Goal: Information Seeking & Learning: Understand process/instructions

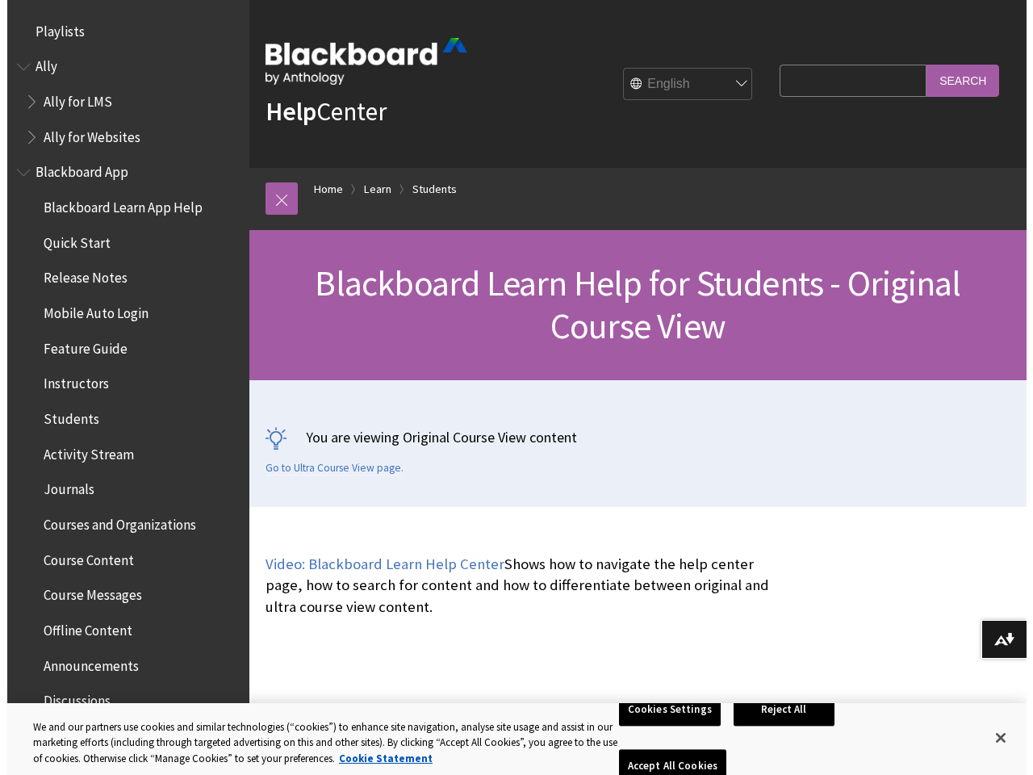
scroll to position [1906, 0]
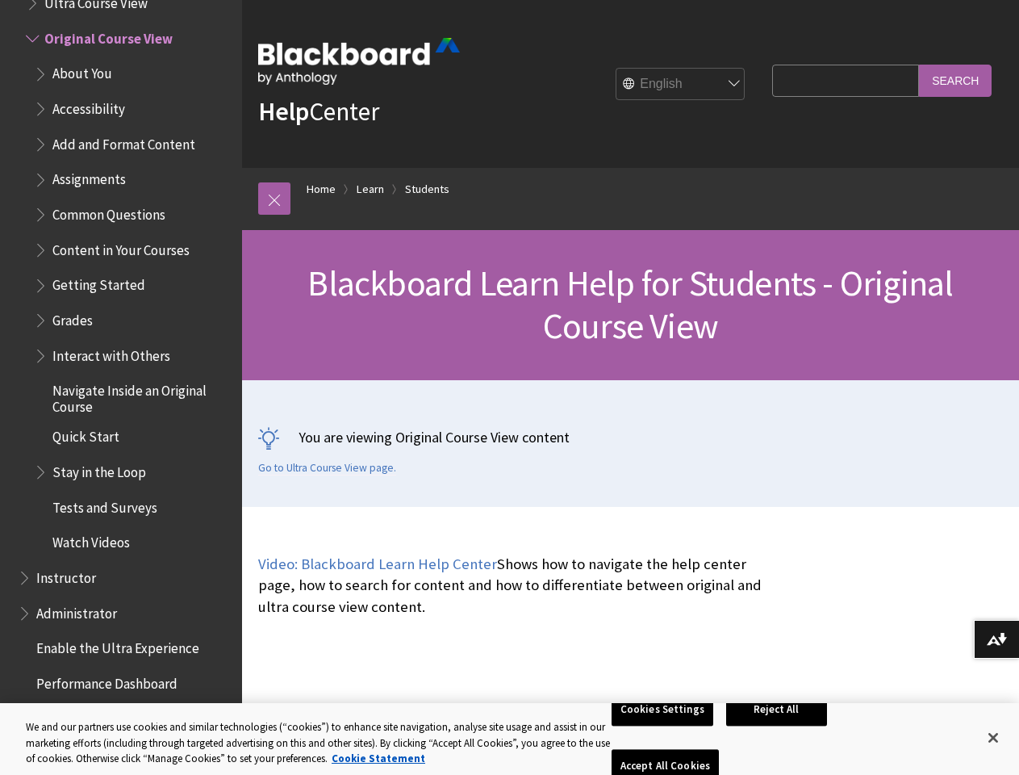
click at [509, 387] on div "You are viewing Original Course View content Go to Ultra Course View page." at bounding box center [630, 443] width 777 height 127
click at [274, 199] on link at bounding box center [274, 198] width 32 height 32
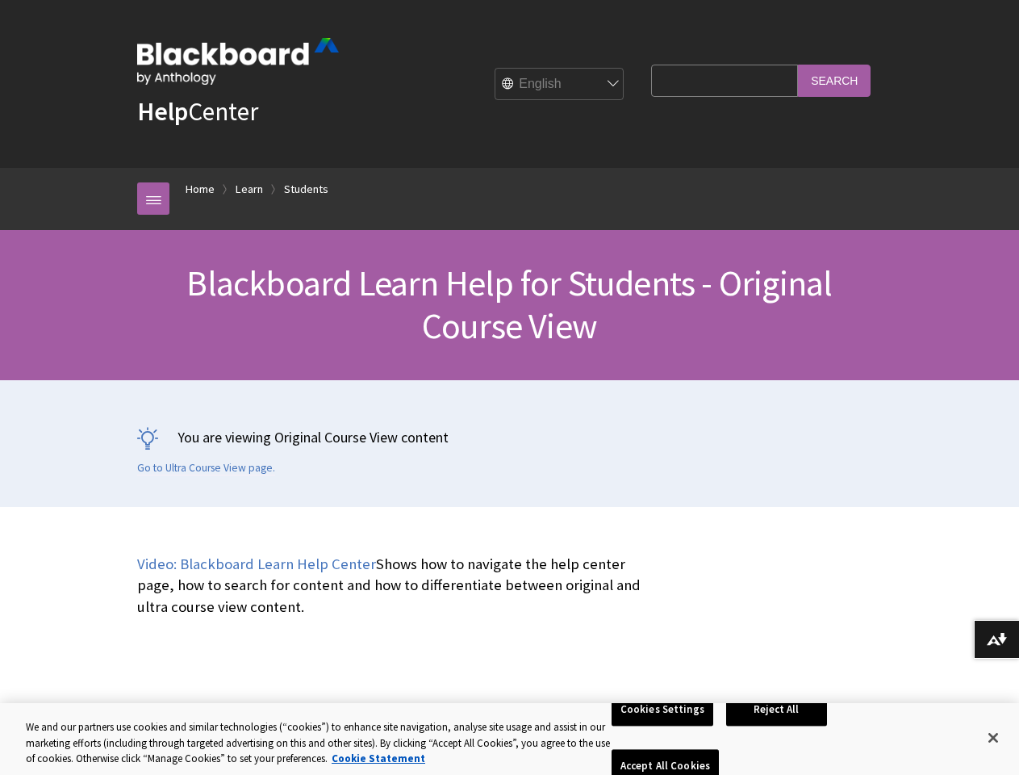
click at [997, 639] on button "Download alternative formats ..." at bounding box center [996, 639] width 45 height 39
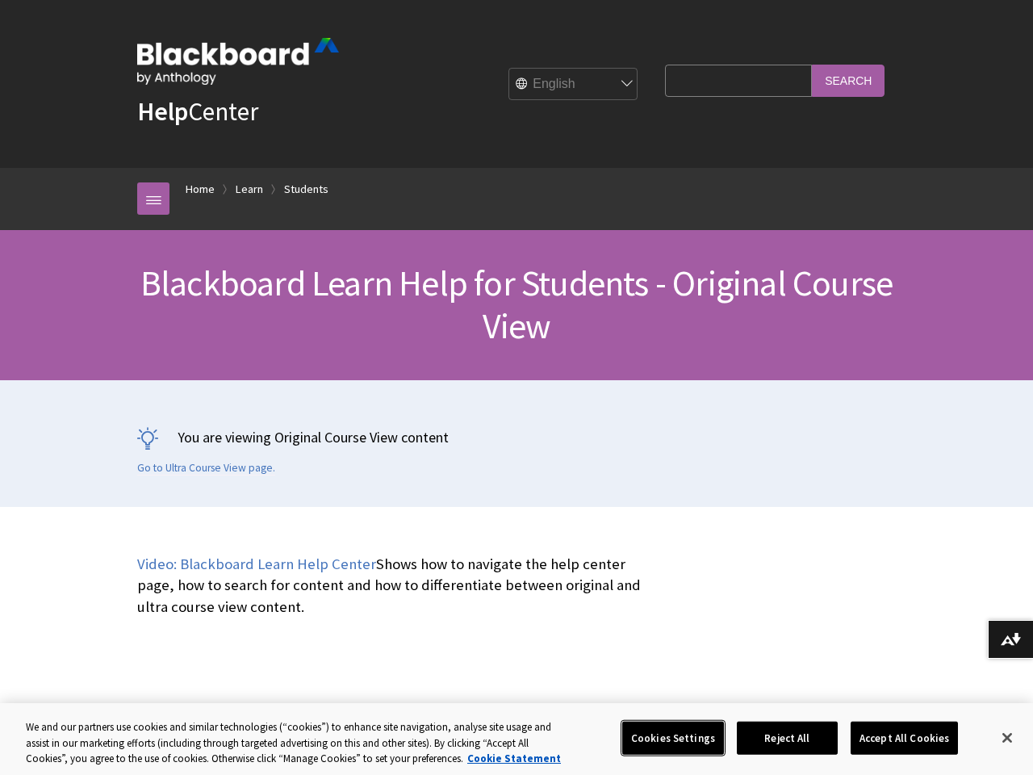
click at [665, 738] on button "Cookies Settings" at bounding box center [673, 738] width 102 height 34
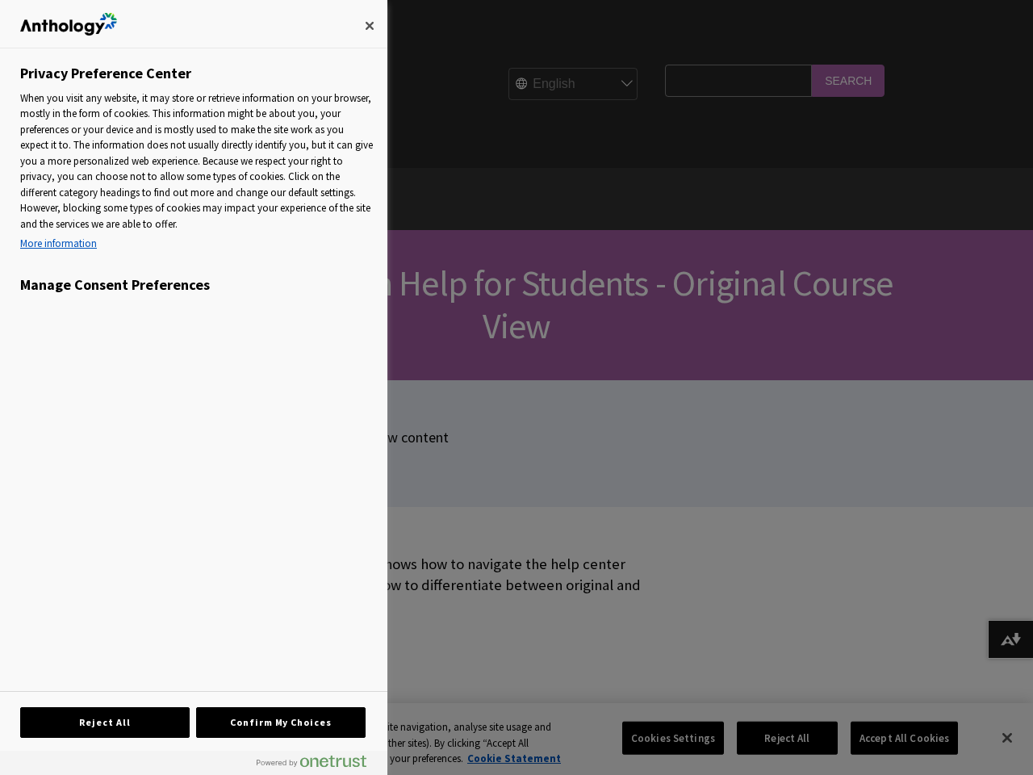
click at [780, 738] on div at bounding box center [516, 387] width 1033 height 775
click at [893, 738] on div at bounding box center [516, 387] width 1033 height 775
click at [993, 738] on div at bounding box center [516, 387] width 1033 height 775
